Goal: Task Accomplishment & Management: Complete application form

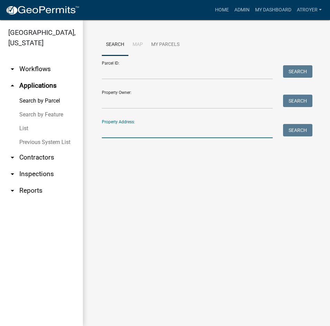
click at [158, 135] on input "Property Address:" at bounding box center [187, 131] width 171 height 14
type input "9"
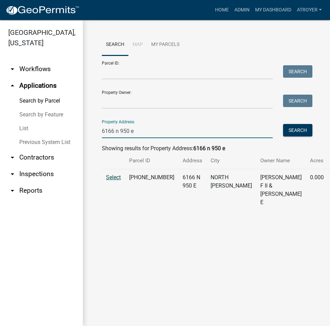
type input "6166 n 950 e"
click at [119, 181] on span "Select" at bounding box center [113, 177] width 15 height 7
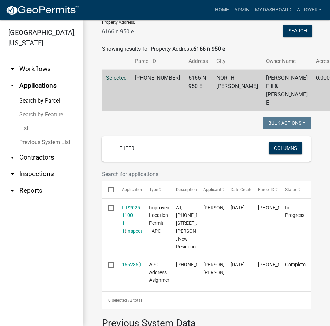
scroll to position [104, 0]
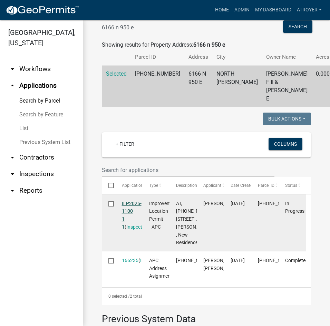
click at [129, 219] on link "ILP2025-1100 1 1" at bounding box center [132, 215] width 20 height 29
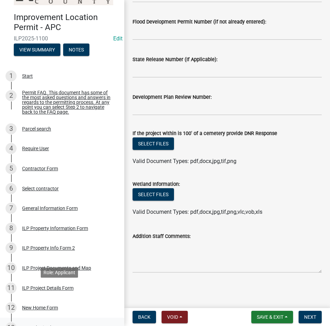
scroll to position [69, 0]
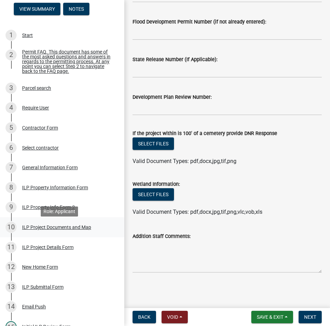
click at [38, 229] on div "ILP Project Documents and Map" at bounding box center [56, 227] width 69 height 5
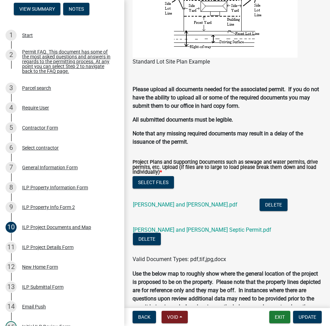
scroll to position [725, 0]
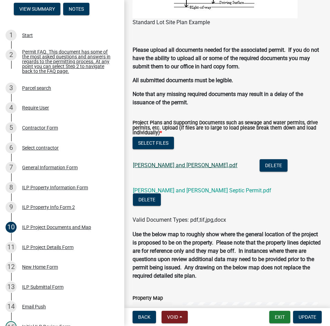
click at [167, 167] on link "Daniel and Jelaine Oaks.pdf" at bounding box center [185, 165] width 105 height 7
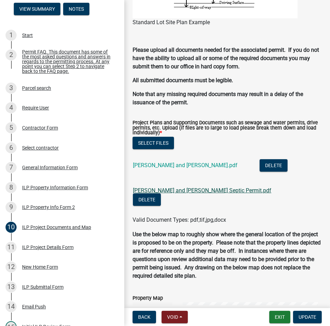
click at [177, 192] on link "Daniel and Jelaine Oaks Septic Permit.pdf" at bounding box center [202, 190] width 138 height 7
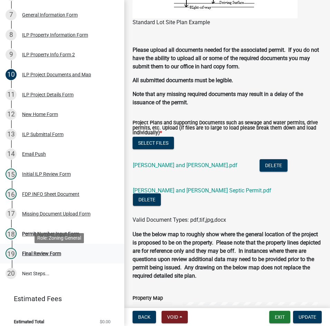
scroll to position [231, 0]
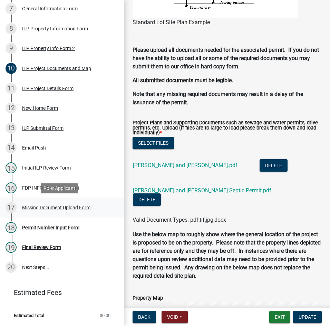
click at [43, 207] on div "Missing Document Upload Form" at bounding box center [56, 207] width 68 height 5
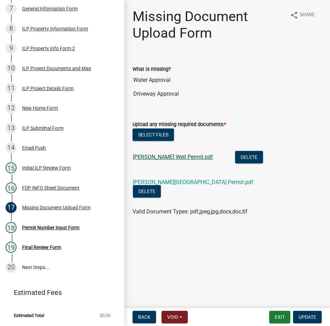
click at [169, 158] on link "Daniel Oaks Well Permit.pdf" at bounding box center [173, 157] width 80 height 7
click at [168, 182] on link "Daniel Oaks Driveway Permit.pdf" at bounding box center [193, 182] width 120 height 7
click at [180, 182] on link "Daniel Oaks Driveway Permit.pdf" at bounding box center [193, 182] width 120 height 7
click at [62, 227] on div "Permit Number Input Form" at bounding box center [50, 227] width 57 height 5
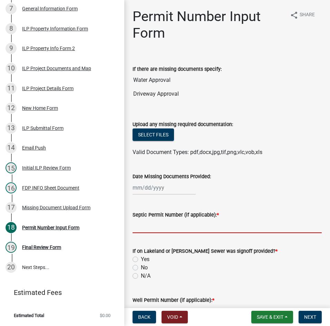
click at [176, 225] on input "Septic Permit Number (if applicable): *" at bounding box center [227, 226] width 189 height 14
type input "21274"
click at [141, 274] on label "N/A" at bounding box center [146, 276] width 10 height 8
click at [141, 274] on input "N/A" at bounding box center [143, 274] width 4 height 4
radio input "true"
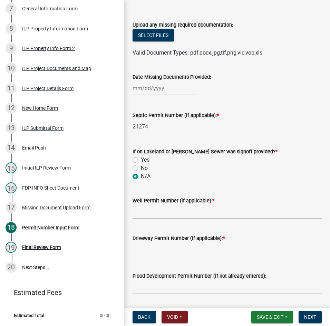
scroll to position [104, 0]
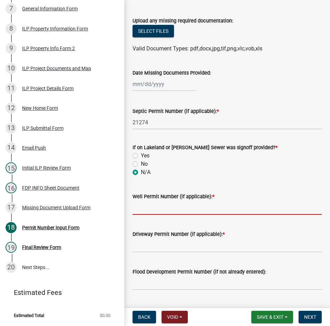
drag, startPoint x: 169, startPoint y: 209, endPoint x: 167, endPoint y: 215, distance: 6.2
click at [169, 209] on input "Well Permit Number (if applicable): *" at bounding box center [227, 208] width 189 height 14
type input "16707"
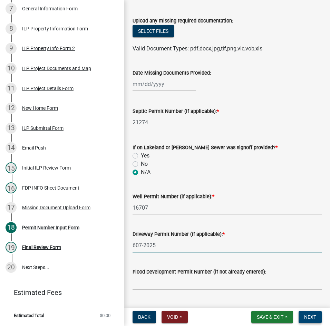
type input "607-2025"
click at [305, 318] on span "Next" at bounding box center [310, 317] width 12 height 6
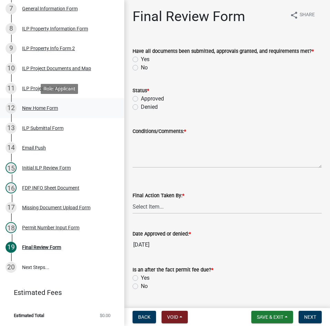
click at [41, 107] on div "New Home Form" at bounding box center [40, 108] width 36 height 5
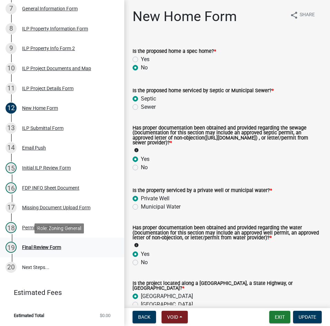
click at [39, 245] on div "Final Review Form" at bounding box center [41, 247] width 39 height 5
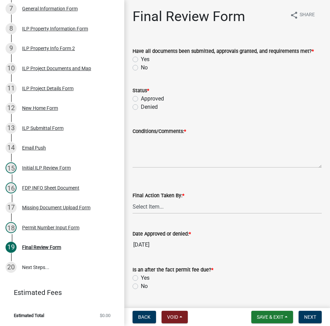
click at [141, 58] on label "Yes" at bounding box center [145, 59] width 9 height 8
click at [141, 58] on input "Yes" at bounding box center [143, 57] width 4 height 4
radio input "true"
click at [141, 100] on label "Approved" at bounding box center [152, 99] width 23 height 8
click at [141, 99] on input "Approved" at bounding box center [143, 97] width 4 height 4
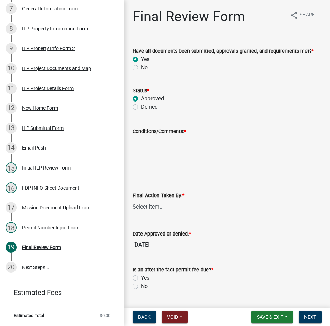
radio input "true"
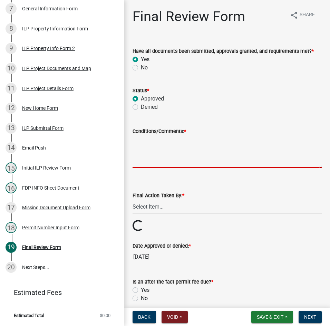
click at [159, 158] on textarea "Conditions/Comments: *" at bounding box center [227, 151] width 189 height 32
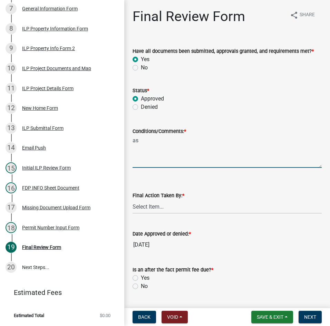
type textarea "a"
type textarea "AS PRESENTED"
click at [153, 209] on select "Select Item... MMS LT AT CS Vacant Vacant" at bounding box center [227, 207] width 189 height 14
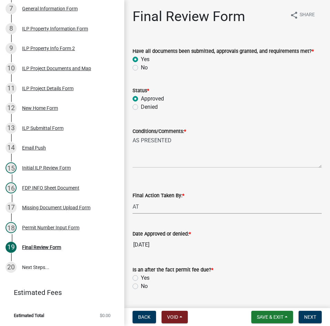
click at [133, 200] on select "Select Item... MMS LT AT CS Vacant Vacant" at bounding box center [227, 207] width 189 height 14
select select "d95389f4-ab5a-4603-9826-29cf73316391"
click at [141, 287] on label "No" at bounding box center [144, 286] width 7 height 8
click at [141, 287] on input "No" at bounding box center [143, 284] width 4 height 4
radio input "true"
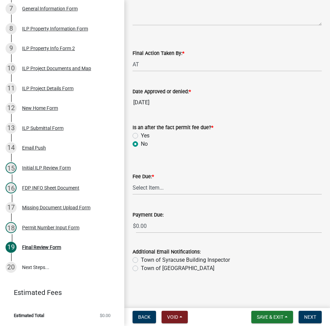
scroll to position [143, 0]
click at [156, 186] on select "Select Item... N/A $10.00 $25.00 $125.00 $250 $500 $500 + $10.00 for every 10 s…" at bounding box center [227, 187] width 189 height 14
click at [133, 194] on select "Select Item... N/A $10.00 $25.00 $125.00 $250 $500 $500 + $10.00 for every 10 s…" at bounding box center [227, 187] width 189 height 14
select select "71256567-8c52-414d-b434-ae6b266e1a0e"
click at [313, 317] on span "Next" at bounding box center [310, 317] width 12 height 6
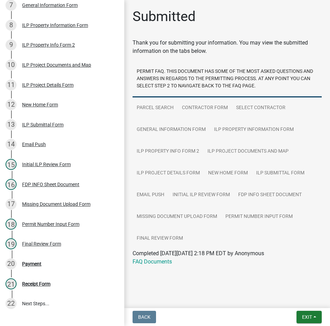
scroll to position [271, 0]
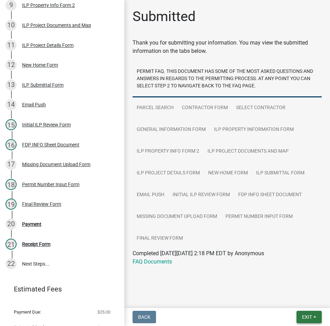
click at [303, 317] on span "Exit" at bounding box center [307, 317] width 10 height 6
click at [295, 299] on button "Save & Exit" at bounding box center [294, 299] width 55 height 17
